Goal: Task Accomplishment & Management: Complete application form

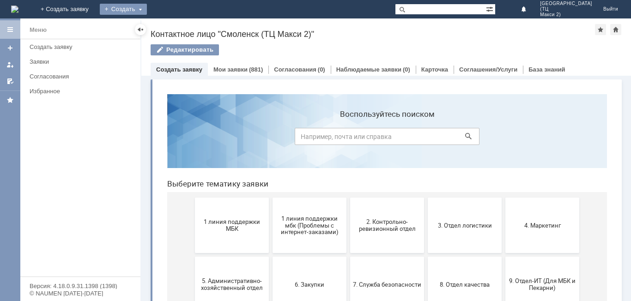
click at [147, 12] on div "Создать" at bounding box center [123, 9] width 47 height 11
click at [172, 28] on link "Заявка" at bounding box center [137, 27] width 70 height 11
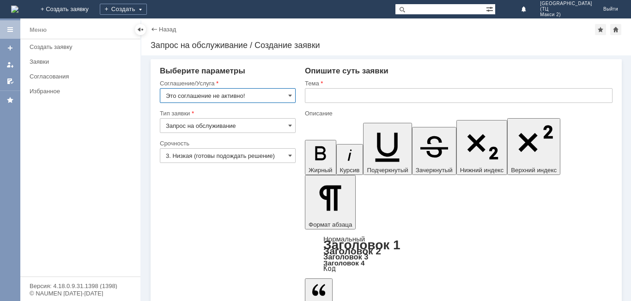
click at [279, 96] on input "Это соглашение не активно!" at bounding box center [228, 95] width 136 height 15
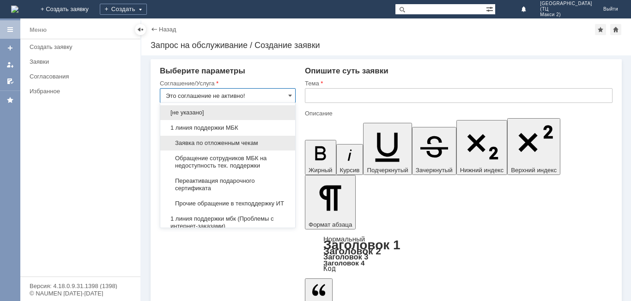
click at [241, 144] on span "Заявка по отложенным чекам" at bounding box center [228, 142] width 124 height 7
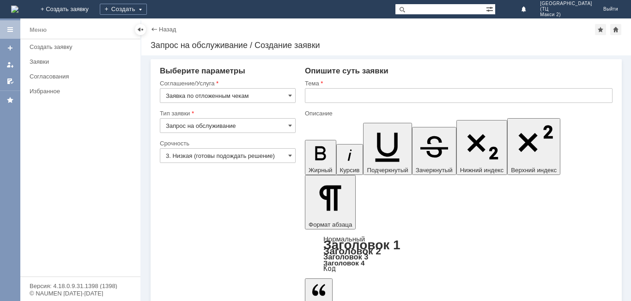
type input "Заявка по отложенным чекам"
click at [274, 157] on input "3. Низкая (готовы подождать решение)" at bounding box center [228, 155] width 136 height 15
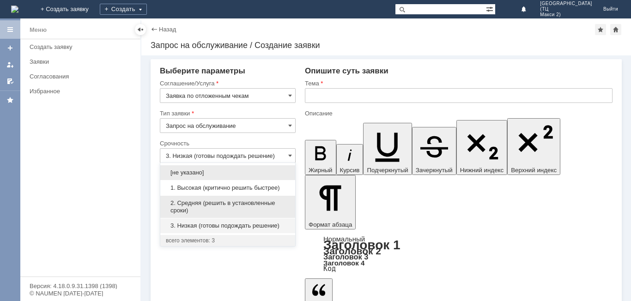
click at [223, 198] on div "2. Средняя (решить в установленные сроки)" at bounding box center [227, 207] width 135 height 22
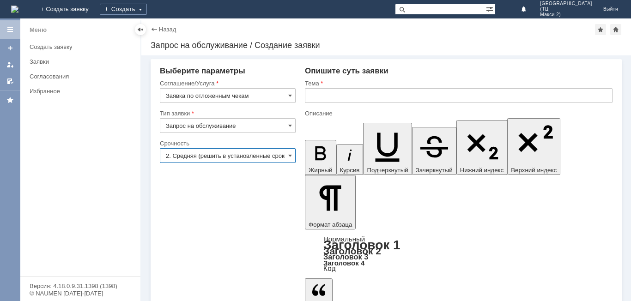
type input "2. Средняя (решить в установленные сроки)"
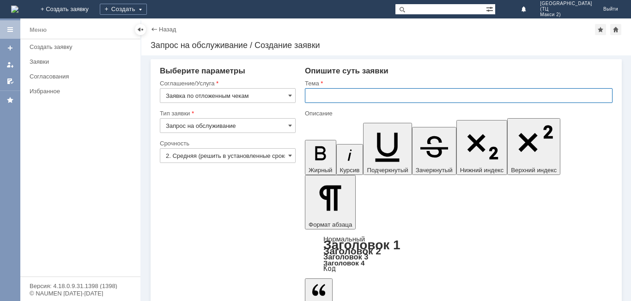
click at [350, 97] on input "text" at bounding box center [458, 95] width 307 height 15
type input "Отложенные чеки"
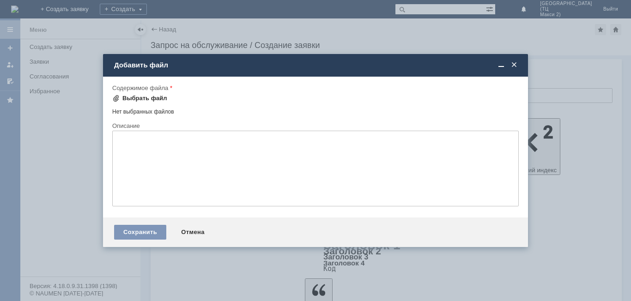
click at [154, 96] on div "Выбрать файл" at bounding box center [144, 98] width 45 height 7
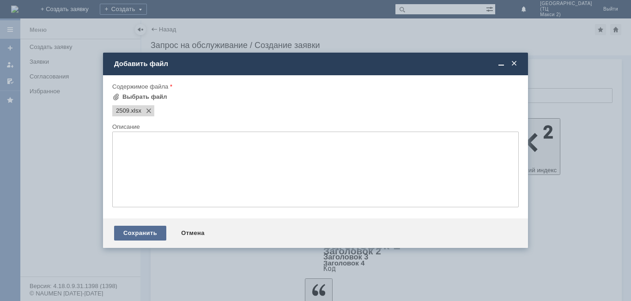
click at [140, 234] on div "Сохранить" at bounding box center [140, 233] width 52 height 15
